Goal: Navigation & Orientation: Go to known website

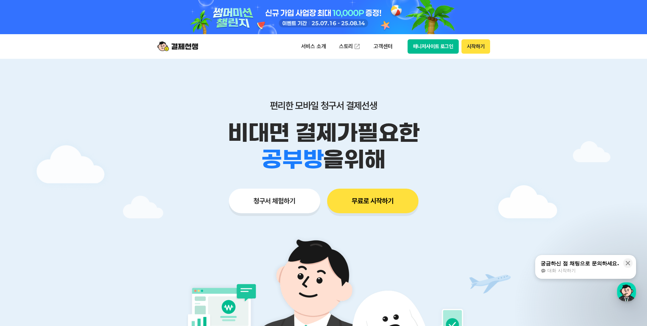
click at [479, 46] on button "시작하기" at bounding box center [476, 46] width 28 height 14
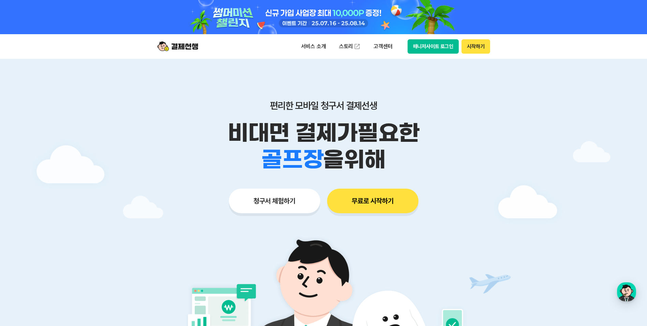
click at [444, 46] on button "매니저사이트 로그인" at bounding box center [434, 46] width 52 height 14
click at [625, 291] on div "button" at bounding box center [626, 291] width 19 height 19
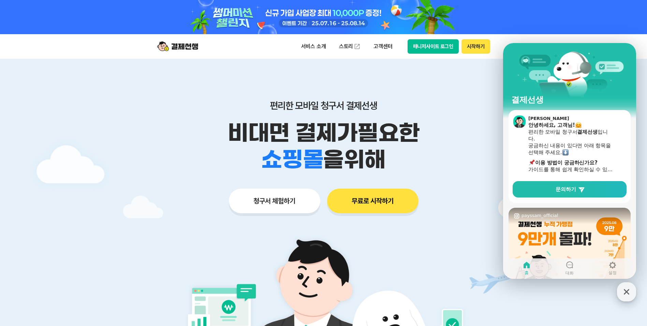
click at [631, 289] on icon "button" at bounding box center [627, 291] width 12 height 12
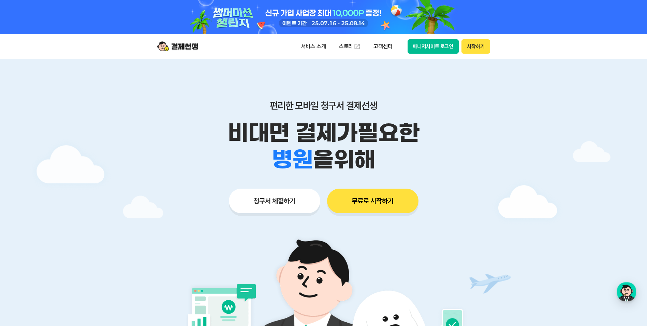
click at [187, 47] on img at bounding box center [177, 46] width 41 height 13
